Goal: Task Accomplishment & Management: Manage account settings

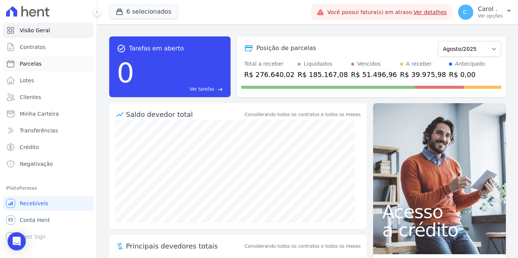
click at [40, 64] on span "Parcelas" at bounding box center [31, 64] width 22 height 8
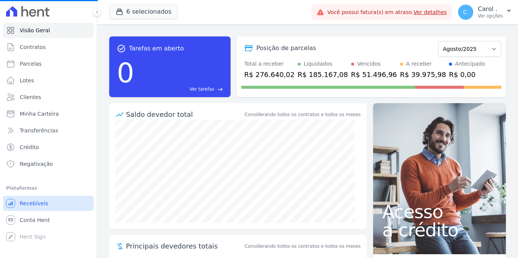
select select
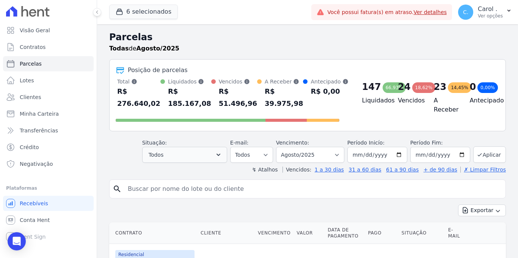
click at [192, 163] on header "Parcelas Todas [PERSON_NAME]/2025 Posição de parcelas Total [PERSON_NAME] parce…" at bounding box center [307, 101] width 396 height 143
click at [192, 160] on button "Todos" at bounding box center [184, 155] width 85 height 16
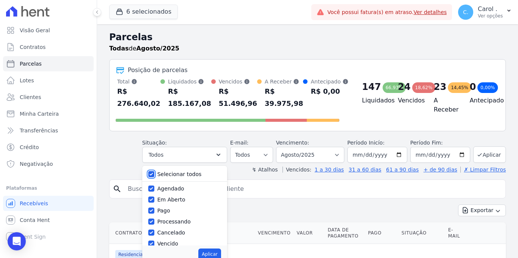
drag, startPoint x: 155, startPoint y: 173, endPoint x: 156, endPoint y: 190, distance: 17.2
click at [154, 173] on input "Selecionar todos" at bounding box center [151, 174] width 6 height 6
checkbox input "false"
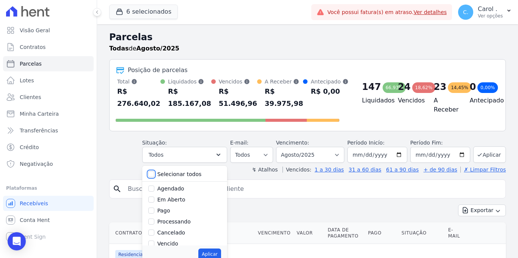
checkbox input "false"
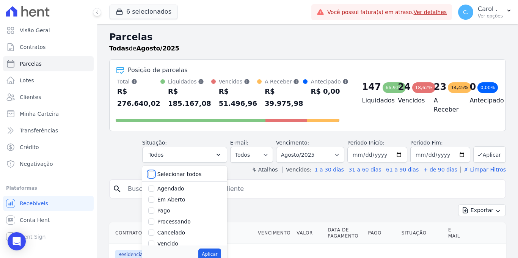
checkbox input "false"
drag, startPoint x: 155, startPoint y: 246, endPoint x: 155, endPoint y: 242, distance: 4.2
click at [155, 246] on div "Aplicar" at bounding box center [184, 253] width 85 height 17
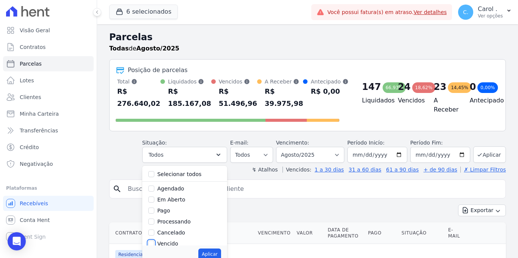
click at [154, 242] on input "Vencido" at bounding box center [151, 243] width 6 height 6
checkbox input "true"
click at [205, 252] on button "Aplicar" at bounding box center [209, 253] width 22 height 11
select select "overdue"
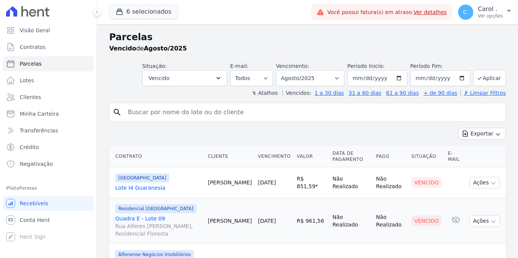
select select
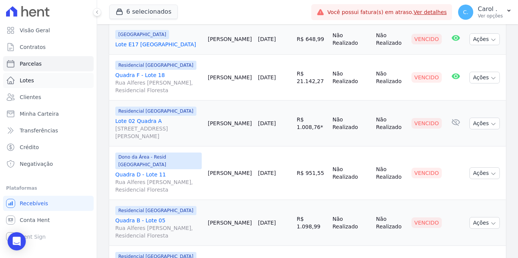
scroll to position [266, 0]
click at [494, 70] on td "Ações Ver boleto Antecipar Antecipação não disponível Enviar whatsapp Registrar…" at bounding box center [485, 77] width 39 height 46
click at [38, 30] on span "Visão Geral" at bounding box center [35, 31] width 30 height 8
